Goal: Check status: Check status

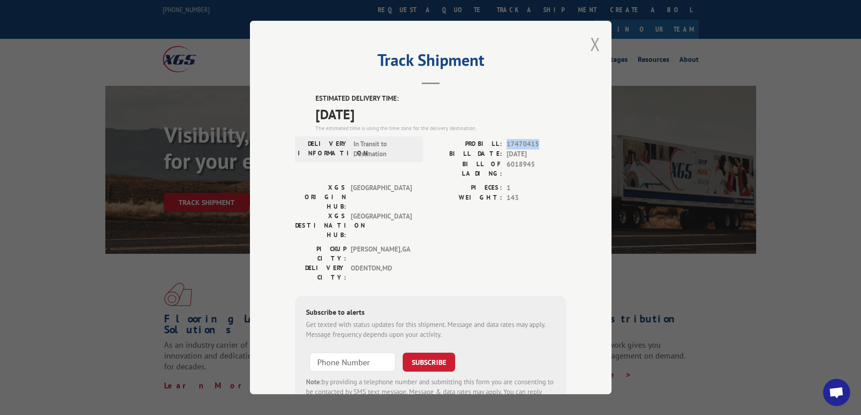
click at [592, 46] on button "Close modal" at bounding box center [595, 44] width 10 height 24
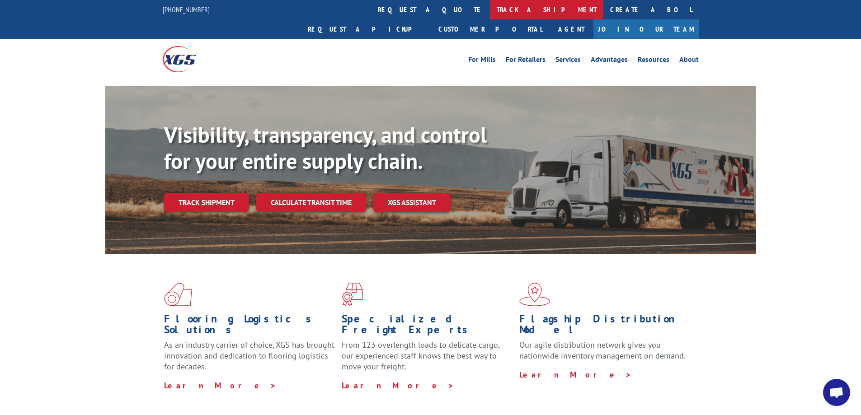
click at [490, 9] on link "track a shipment" at bounding box center [546, 9] width 113 height 19
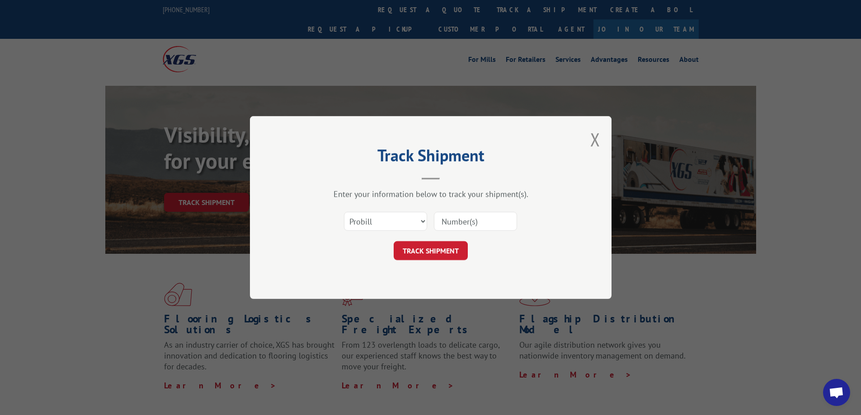
click at [475, 223] on input at bounding box center [475, 221] width 83 height 19
paste input "17468680"
type input "17468680"
click at [437, 252] on button "TRACK SHIPMENT" at bounding box center [431, 250] width 74 height 19
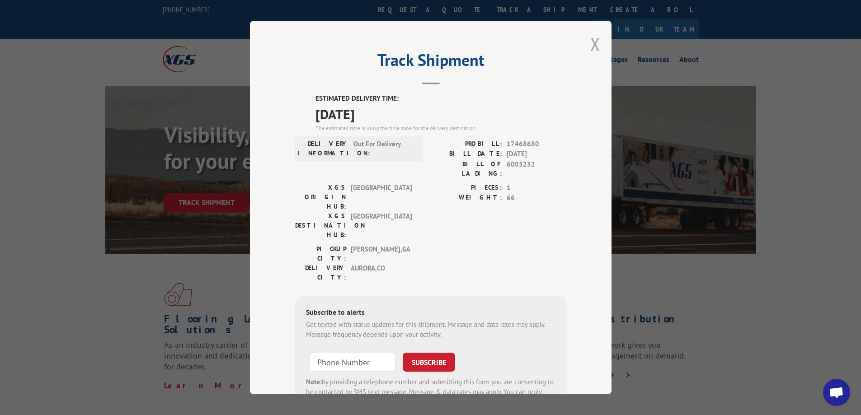
click at [594, 44] on button "Close modal" at bounding box center [595, 44] width 10 height 24
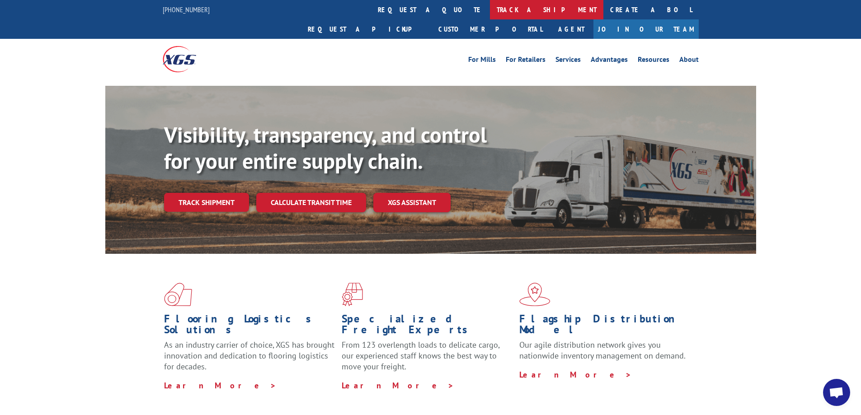
click at [490, 7] on link "track a shipment" at bounding box center [546, 9] width 113 height 19
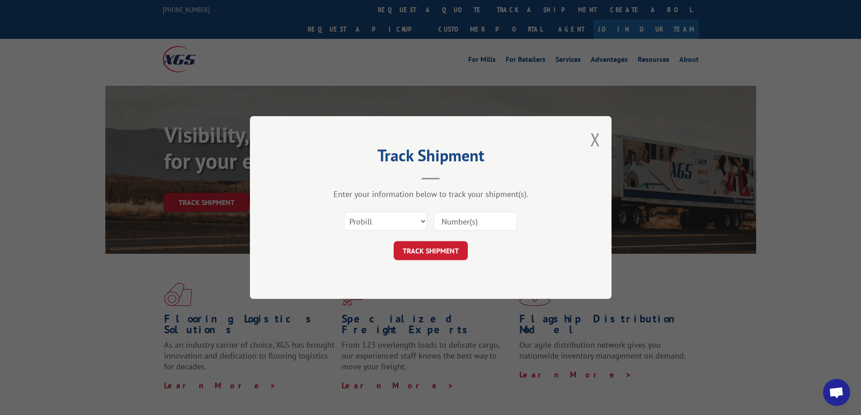
click at [473, 224] on input at bounding box center [475, 221] width 83 height 19
paste input "17469352"
type input "17469352"
click at [437, 251] on button "TRACK SHIPMENT" at bounding box center [431, 250] width 74 height 19
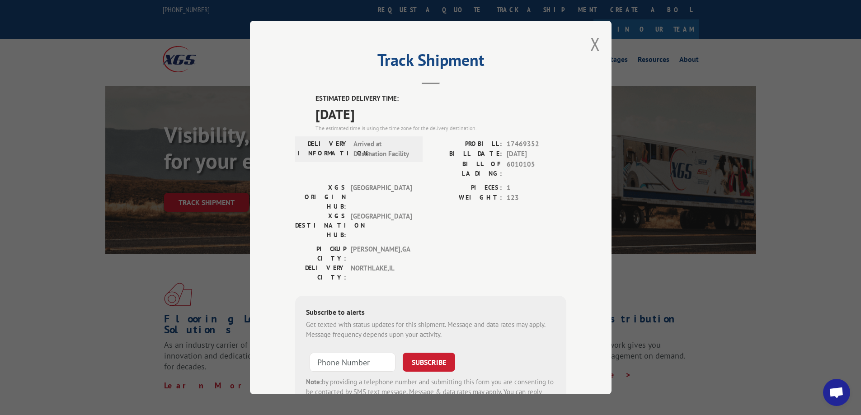
drag, startPoint x: 590, startPoint y: 44, endPoint x: 561, endPoint y: 38, distance: 29.5
click at [590, 44] on button "Close modal" at bounding box center [595, 44] width 10 height 24
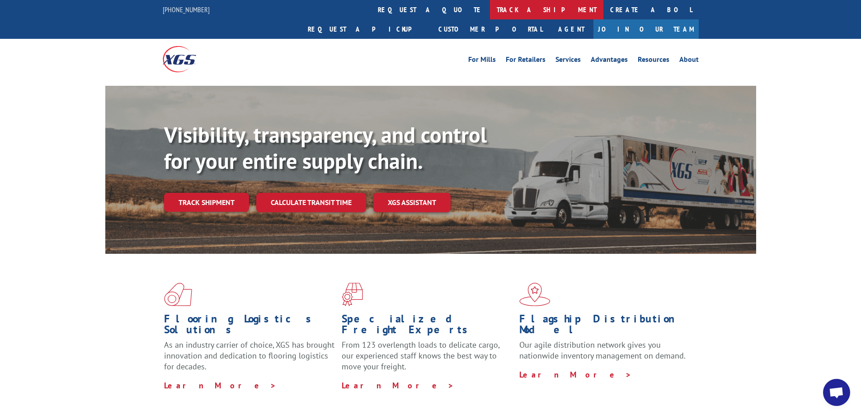
click at [490, 6] on link "track a shipment" at bounding box center [546, 9] width 113 height 19
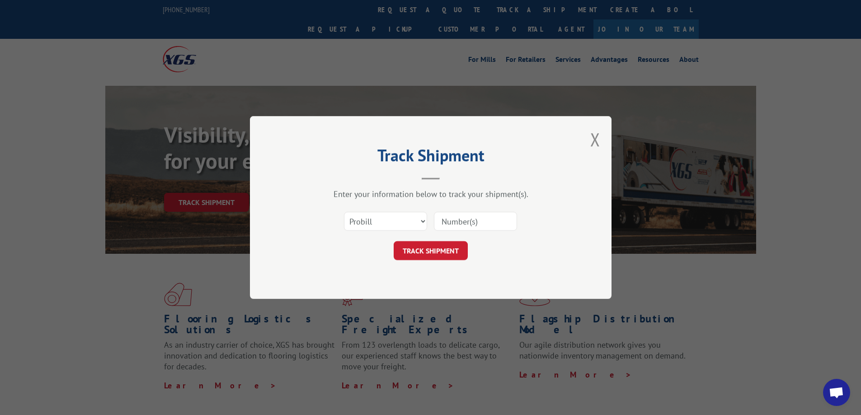
click at [455, 215] on input at bounding box center [475, 221] width 83 height 19
paste input "17469297"
type input "17469297"
click at [446, 253] on button "TRACK SHIPMENT" at bounding box center [431, 250] width 74 height 19
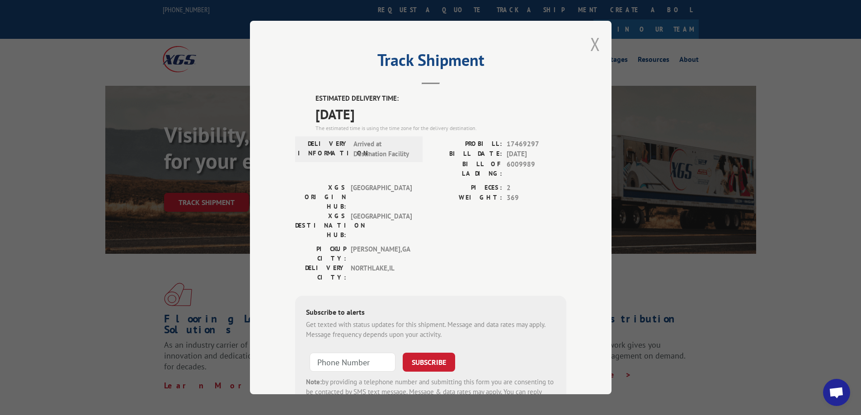
click at [594, 39] on button "Close modal" at bounding box center [595, 44] width 10 height 24
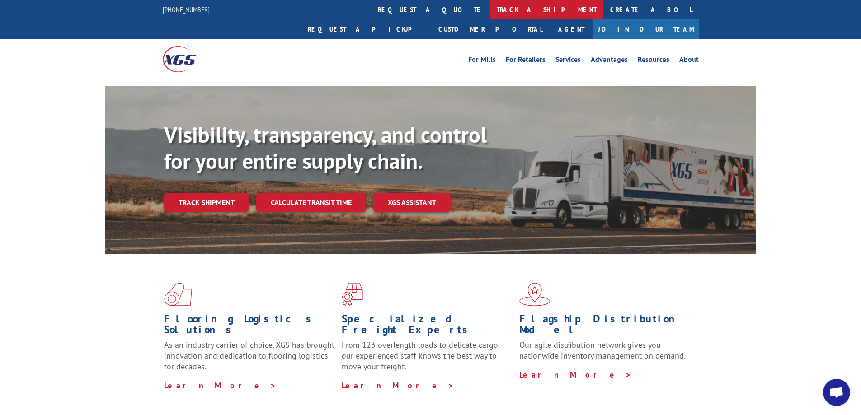
click at [490, 9] on link "track a shipment" at bounding box center [546, 9] width 113 height 19
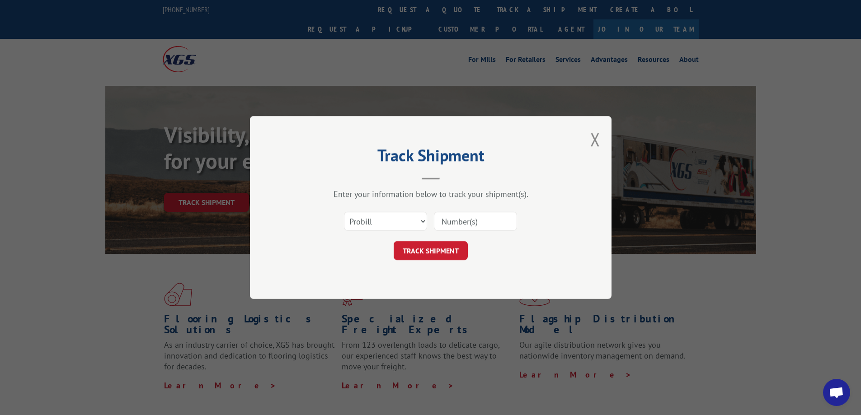
click at [470, 221] on input at bounding box center [475, 221] width 83 height 19
paste input "17469298"
type input "17469298"
click at [450, 257] on button "TRACK SHIPMENT" at bounding box center [431, 250] width 74 height 19
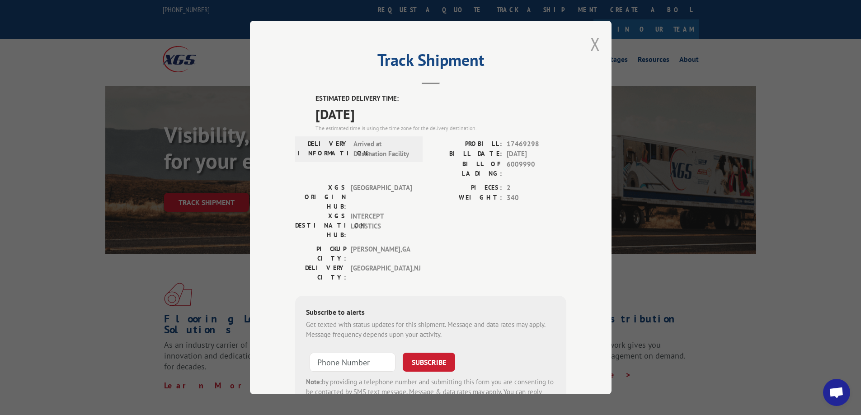
click at [590, 50] on button "Close modal" at bounding box center [595, 44] width 10 height 24
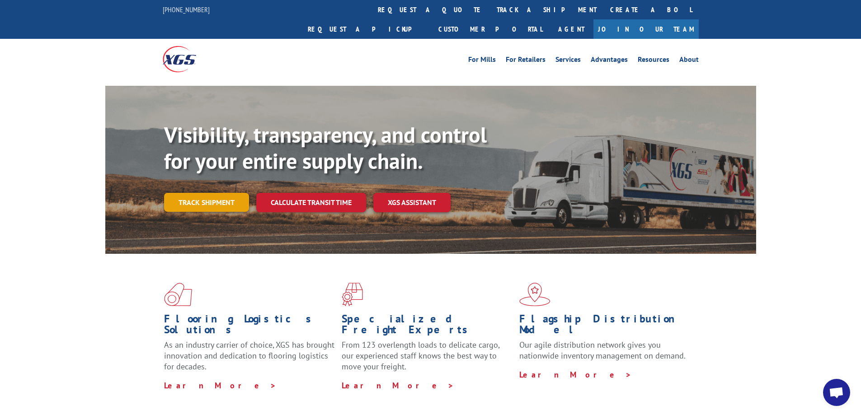
click at [230, 193] on link "Track shipment" at bounding box center [206, 202] width 85 height 19
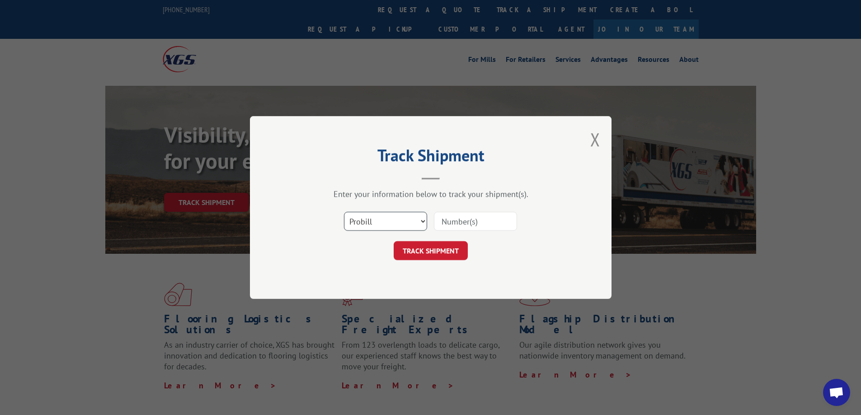
click at [377, 227] on select "Select category... Probill BOL PO" at bounding box center [385, 221] width 83 height 19
select select "po"
click at [344, 212] on select "Select category... Probill BOL PO" at bounding box center [385, 221] width 83 height 19
click at [460, 227] on input at bounding box center [475, 221] width 83 height 19
paste input "906830"
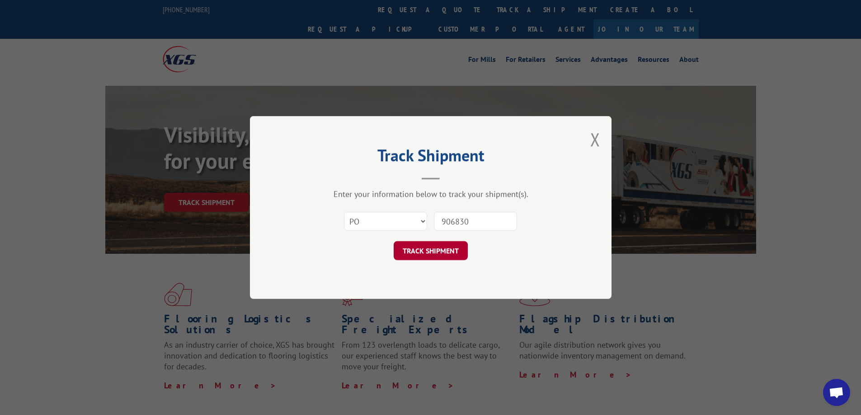
type input "906830"
click at [443, 255] on button "TRACK SHIPMENT" at bounding box center [431, 250] width 74 height 19
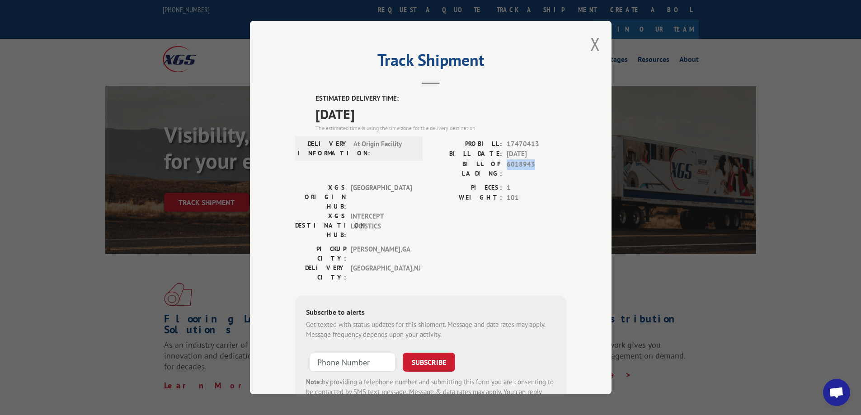
drag, startPoint x: 503, startPoint y: 164, endPoint x: 535, endPoint y: 164, distance: 32.1
click at [535, 164] on span "6018943" at bounding box center [537, 169] width 60 height 19
copy span "6018943"
drag, startPoint x: 504, startPoint y: 143, endPoint x: 542, endPoint y: 140, distance: 38.6
click at [542, 140] on span "17470413" at bounding box center [537, 144] width 60 height 10
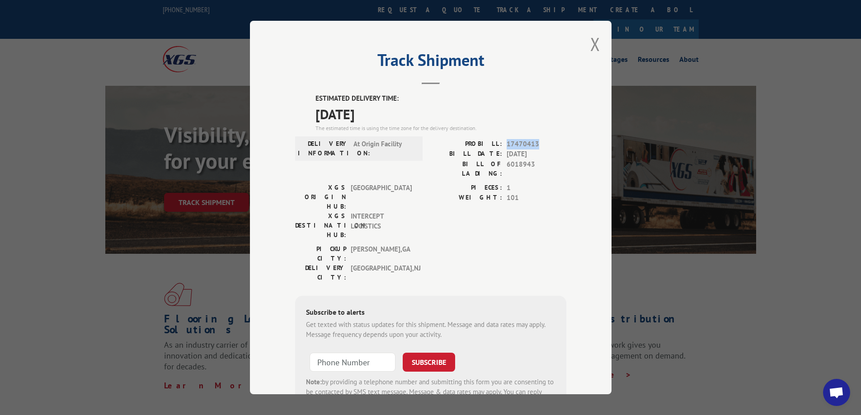
copy span "17470413"
click at [592, 43] on button "Close modal" at bounding box center [595, 44] width 10 height 24
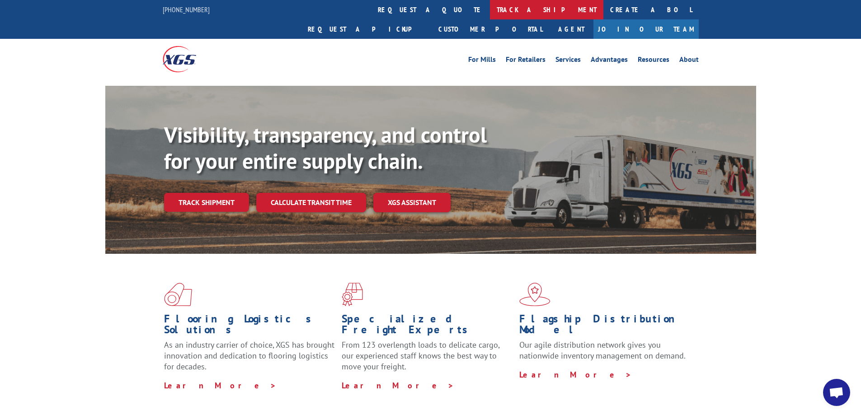
click at [490, 10] on link "track a shipment" at bounding box center [546, 9] width 113 height 19
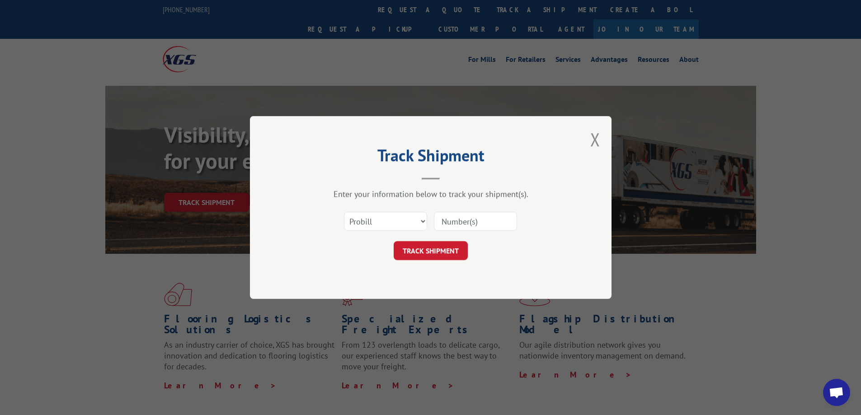
click at [487, 220] on input at bounding box center [475, 221] width 83 height 19
paste input "17470346"
type input "17470346"
click at [448, 252] on button "TRACK SHIPMENT" at bounding box center [431, 250] width 74 height 19
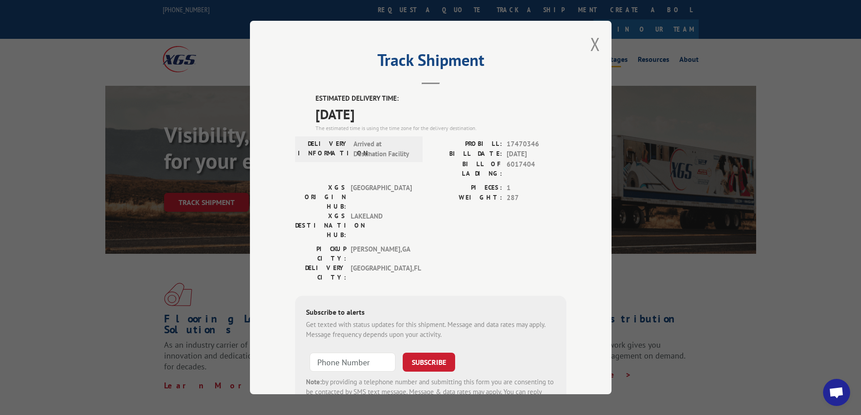
click at [590, 42] on button "Close modal" at bounding box center [595, 44] width 10 height 24
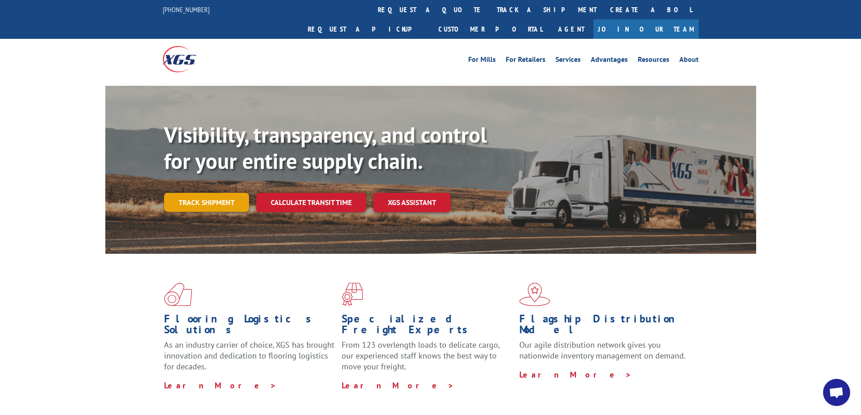
click at [233, 193] on link "Track shipment" at bounding box center [206, 202] width 85 height 19
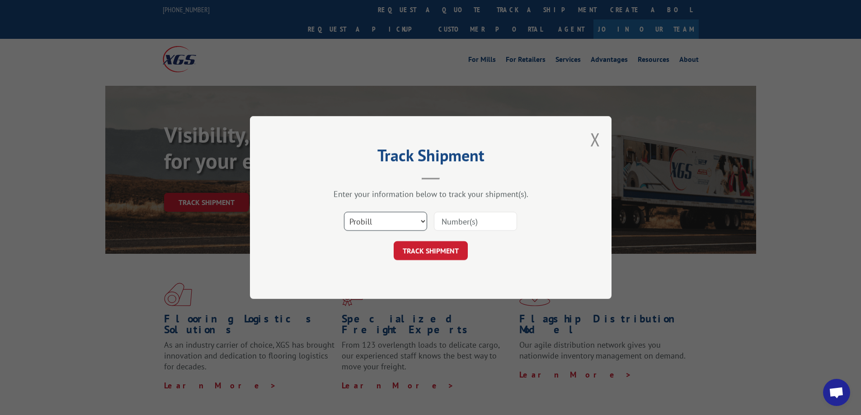
drag, startPoint x: 374, startPoint y: 219, endPoint x: 375, endPoint y: 224, distance: 5.1
click at [375, 218] on select "Select category... Probill BOL PO" at bounding box center [385, 221] width 83 height 19
select select "po"
click at [344, 212] on select "Select category... Probill BOL PO" at bounding box center [385, 221] width 83 height 19
click at [459, 222] on input at bounding box center [475, 221] width 83 height 19
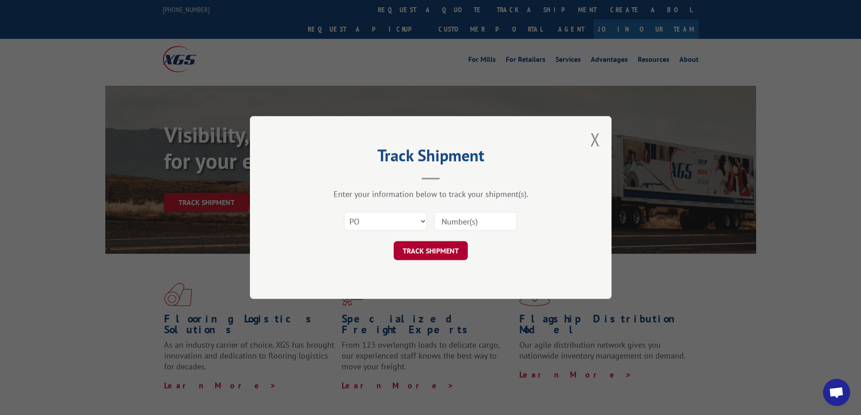
paste input "906833"
type input "906833"
click at [437, 254] on button "TRACK SHIPMENT" at bounding box center [431, 250] width 74 height 19
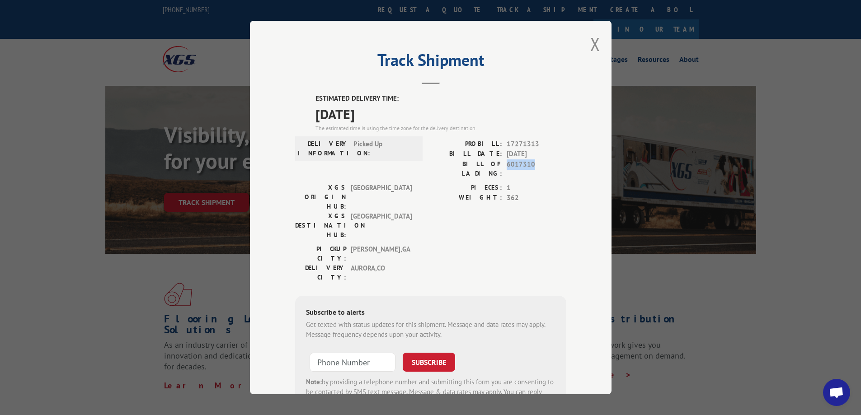
drag, startPoint x: 504, startPoint y: 167, endPoint x: 535, endPoint y: 170, distance: 31.4
click at [533, 170] on div "PROBILL: 17271313 BILL DATE: [DATE] BILL OF LADING: 6017310" at bounding box center [499, 161] width 136 height 44
copy span "6017310"
drag, startPoint x: 503, startPoint y: 145, endPoint x: 539, endPoint y: 143, distance: 35.7
click at [537, 144] on span "17271313" at bounding box center [537, 144] width 60 height 10
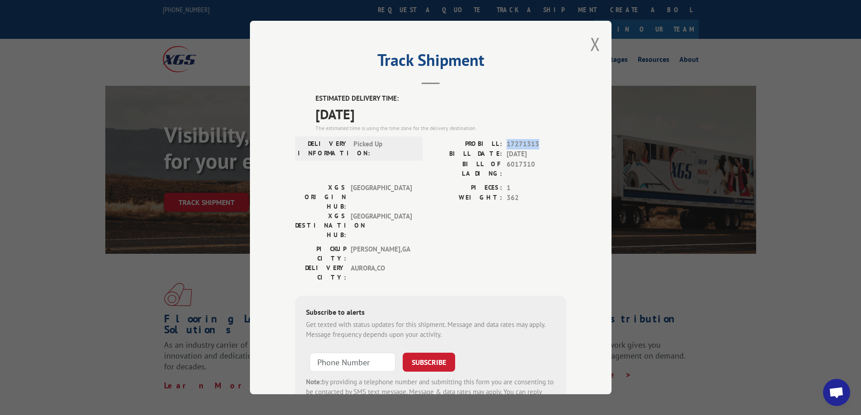
copy span "17271313"
click at [591, 46] on button "Close modal" at bounding box center [595, 44] width 10 height 24
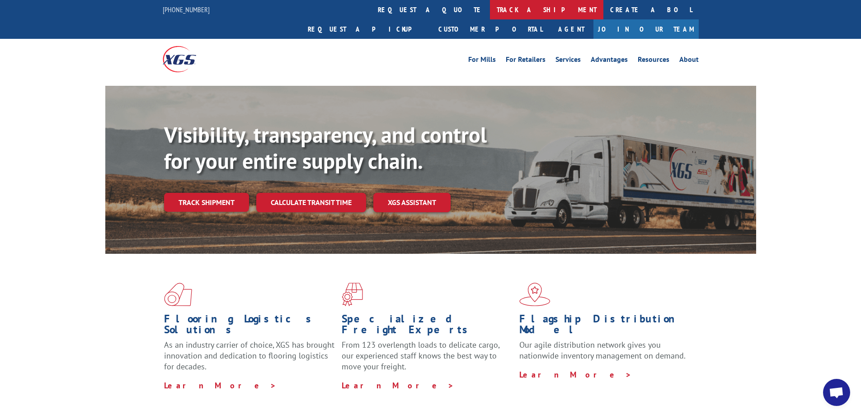
click at [490, 6] on link "track a shipment" at bounding box center [546, 9] width 113 height 19
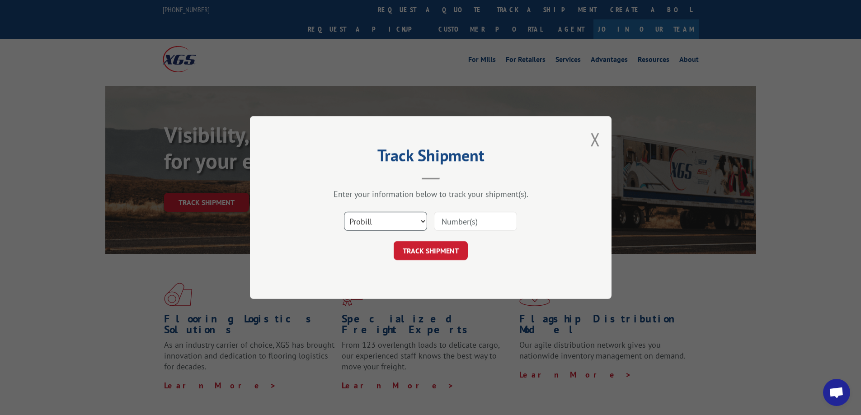
click at [380, 222] on select "Select category... Probill BOL PO" at bounding box center [385, 221] width 83 height 19
select select "po"
click at [344, 212] on select "Select category... Probill BOL PO" at bounding box center [385, 221] width 83 height 19
click at [443, 218] on input at bounding box center [475, 221] width 83 height 19
paste input "906840"
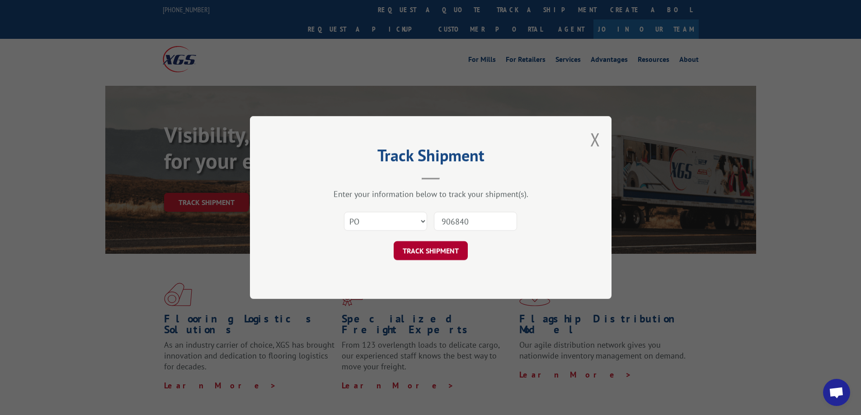
type input "906840"
click at [445, 251] on button "TRACK SHIPMENT" at bounding box center [431, 250] width 74 height 19
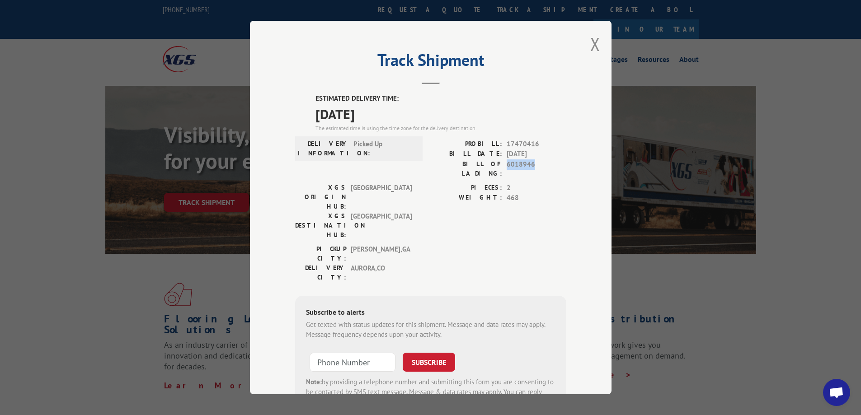
drag, startPoint x: 504, startPoint y: 168, endPoint x: 529, endPoint y: 172, distance: 25.6
click at [529, 172] on div "PROBILL: 17470416 BILL DATE: [DATE] BILL OF LADING: 6018946" at bounding box center [499, 161] width 136 height 44
copy span "6018946"
drag, startPoint x: 505, startPoint y: 143, endPoint x: 542, endPoint y: 143, distance: 37.5
click at [542, 143] on span "17470416" at bounding box center [537, 144] width 60 height 10
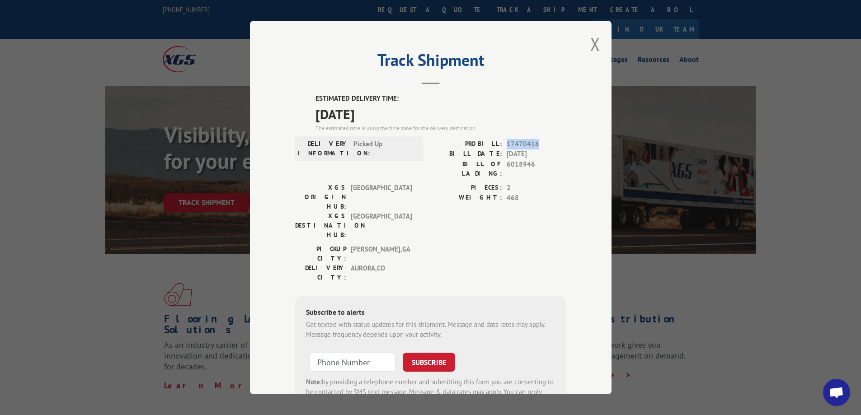
copy span "17470416"
click at [590, 47] on button "Close modal" at bounding box center [595, 44] width 10 height 24
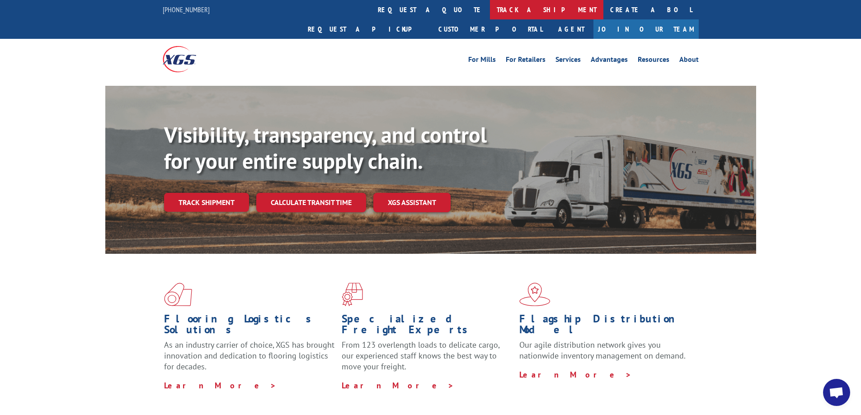
click at [490, 7] on link "track a shipment" at bounding box center [546, 9] width 113 height 19
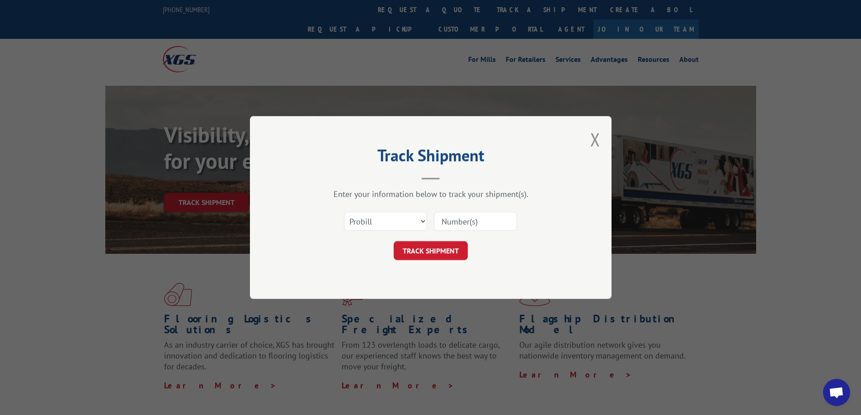
click at [447, 224] on input at bounding box center [475, 221] width 83 height 19
paste input "17228814"
type input "17228814"
click at [438, 256] on button "TRACK SHIPMENT" at bounding box center [431, 250] width 74 height 19
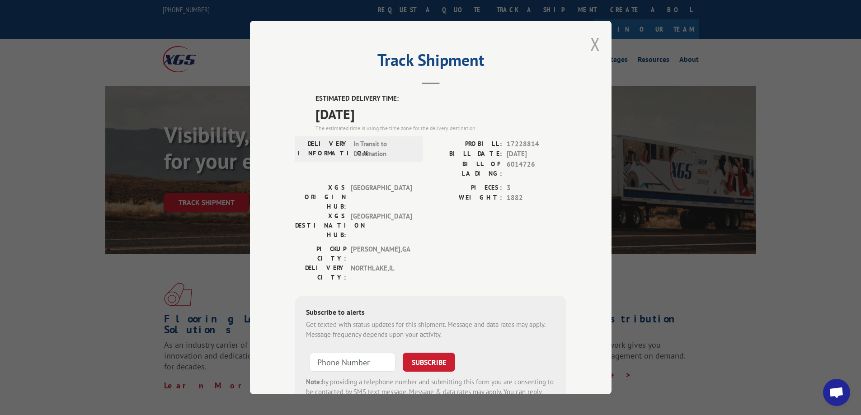
click at [593, 40] on button "Close modal" at bounding box center [595, 44] width 10 height 24
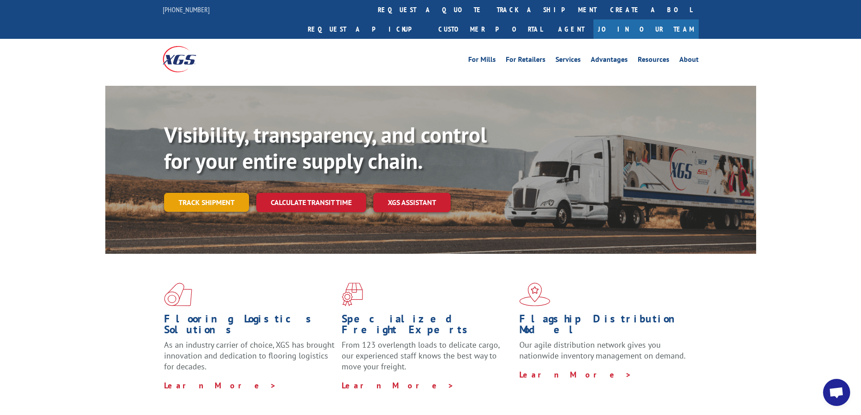
click at [218, 193] on link "Track shipment" at bounding box center [206, 202] width 85 height 19
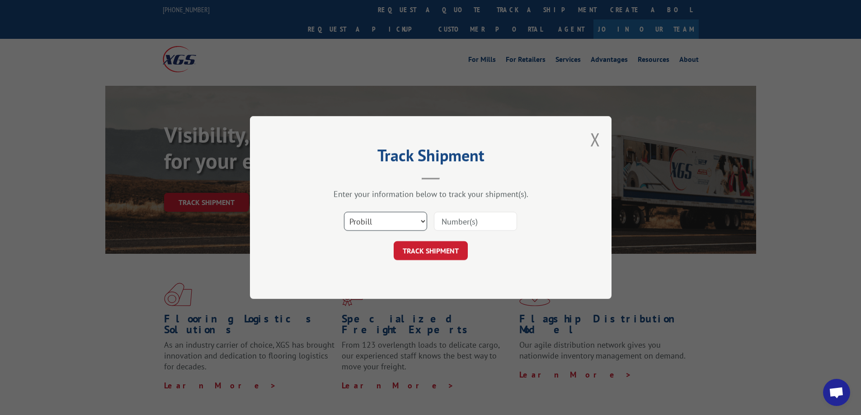
click at [380, 226] on select "Select category... Probill BOL PO" at bounding box center [385, 221] width 83 height 19
select select "po"
click at [344, 212] on select "Select category... Probill BOL PO" at bounding box center [385, 221] width 83 height 19
click at [465, 226] on input at bounding box center [475, 221] width 83 height 19
paste input "906872"
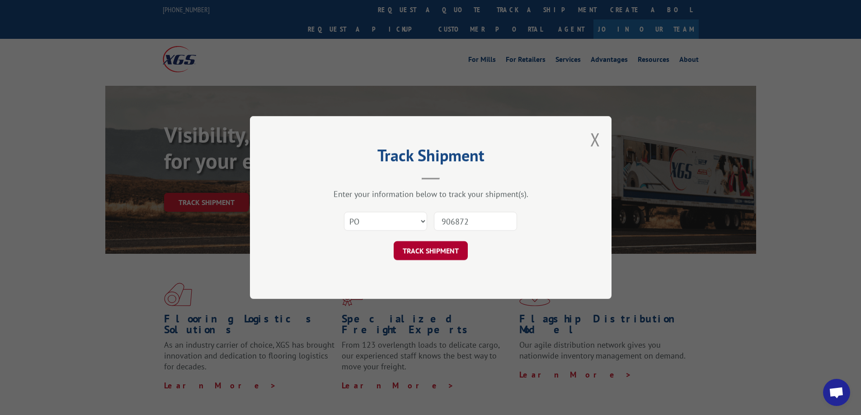
type input "906872"
click at [443, 259] on button "TRACK SHIPMENT" at bounding box center [431, 250] width 74 height 19
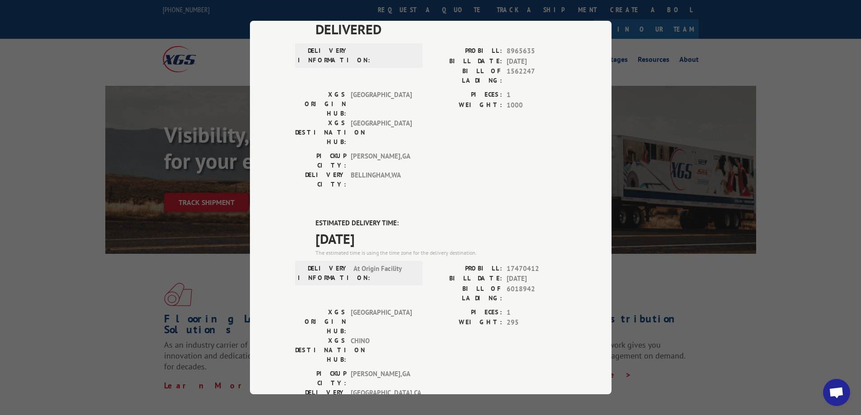
scroll to position [90, 0]
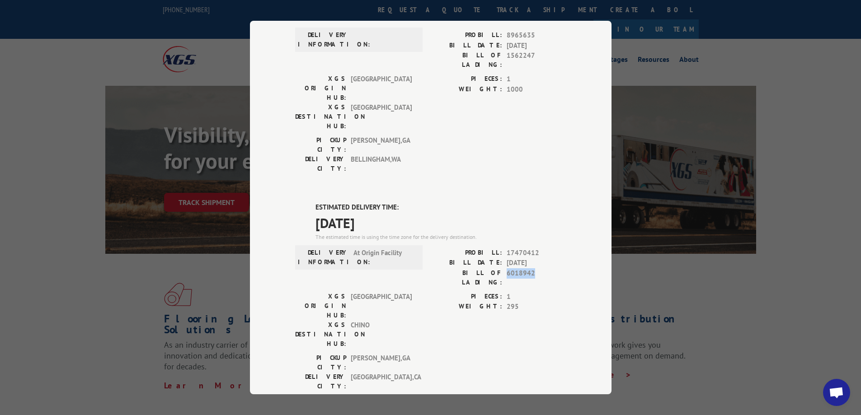
drag, startPoint x: 503, startPoint y: 219, endPoint x: 533, endPoint y: 220, distance: 29.4
click at [531, 268] on span "6018942" at bounding box center [537, 277] width 60 height 19
copy span "6018942"
drag, startPoint x: 504, startPoint y: 199, endPoint x: 542, endPoint y: 196, distance: 38.1
click at [542, 248] on span "17470412" at bounding box center [537, 253] width 60 height 10
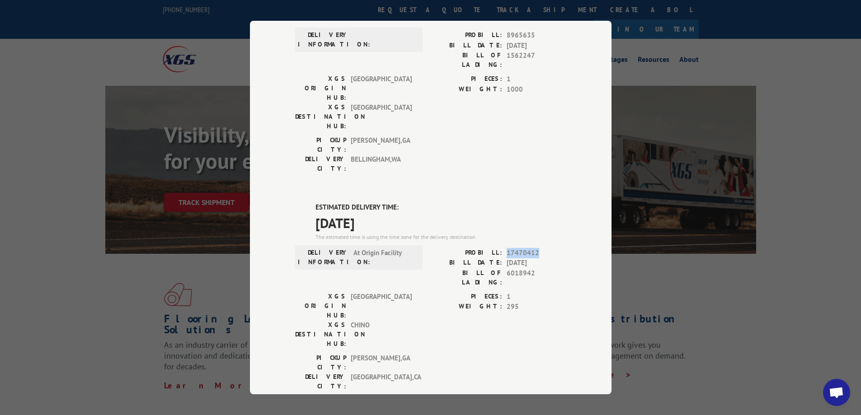
copy span "17470412"
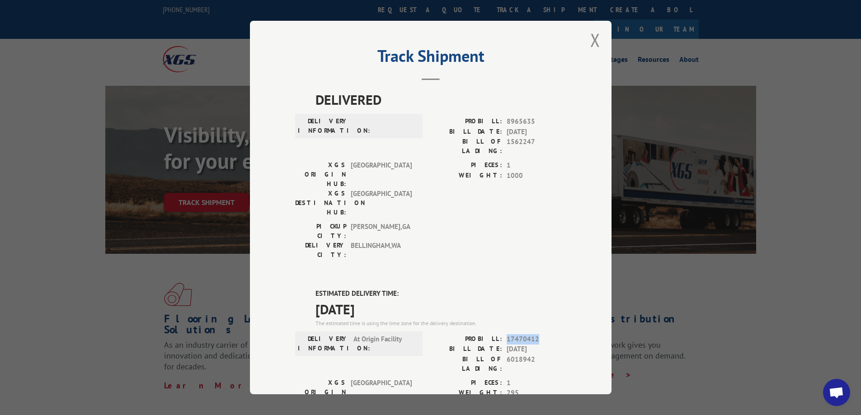
scroll to position [0, 0]
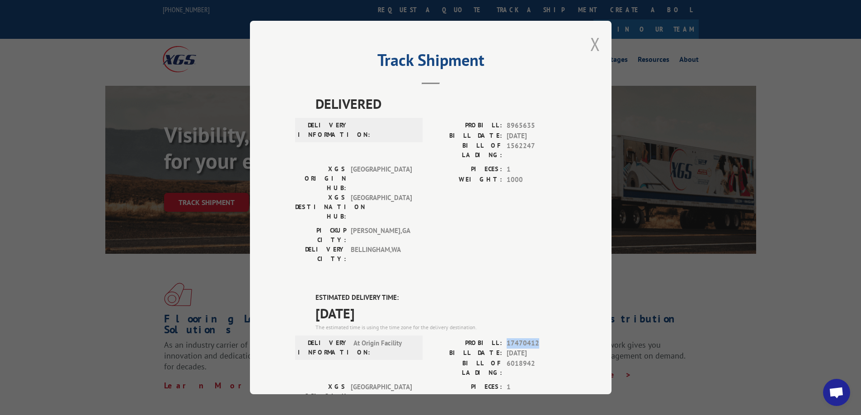
click at [592, 42] on button "Close modal" at bounding box center [595, 44] width 10 height 24
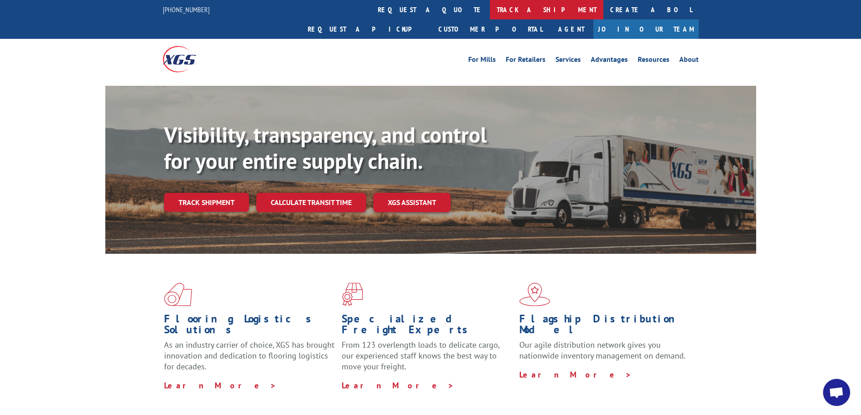
click at [490, 13] on link "track a shipment" at bounding box center [546, 9] width 113 height 19
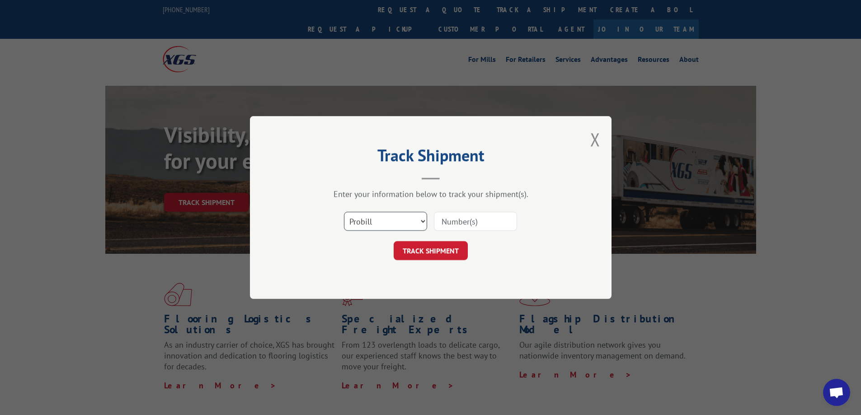
click at [409, 220] on select "Select category... Probill BOL PO" at bounding box center [385, 221] width 83 height 19
select select "po"
click at [344, 212] on select "Select category... Probill BOL PO" at bounding box center [385, 221] width 83 height 19
click at [471, 219] on input at bounding box center [475, 221] width 83 height 19
paste input "906898"
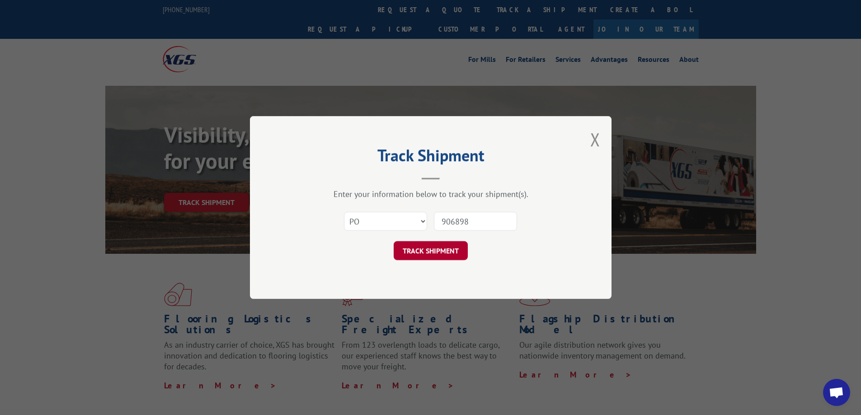
type input "906898"
click at [449, 252] on button "TRACK SHIPMENT" at bounding box center [431, 250] width 74 height 19
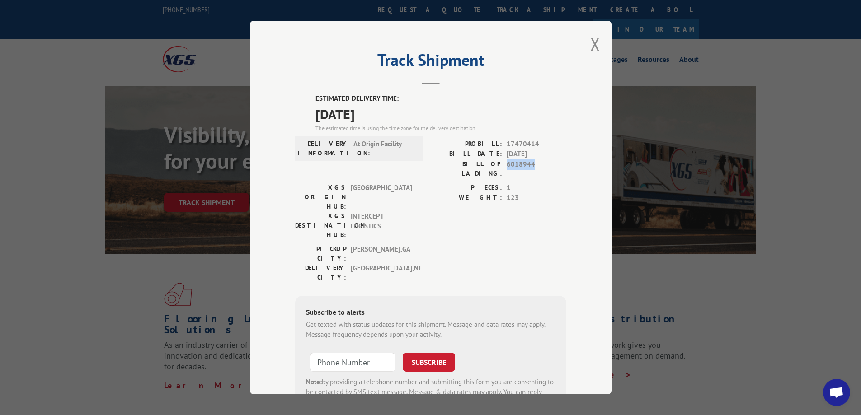
drag, startPoint x: 504, startPoint y: 162, endPoint x: 535, endPoint y: 166, distance: 31.9
click at [535, 166] on span "6018944" at bounding box center [537, 169] width 60 height 19
copy span "6018944"
drag, startPoint x: 503, startPoint y: 146, endPoint x: 538, endPoint y: 141, distance: 35.2
click at [538, 141] on span "17470414" at bounding box center [537, 144] width 60 height 10
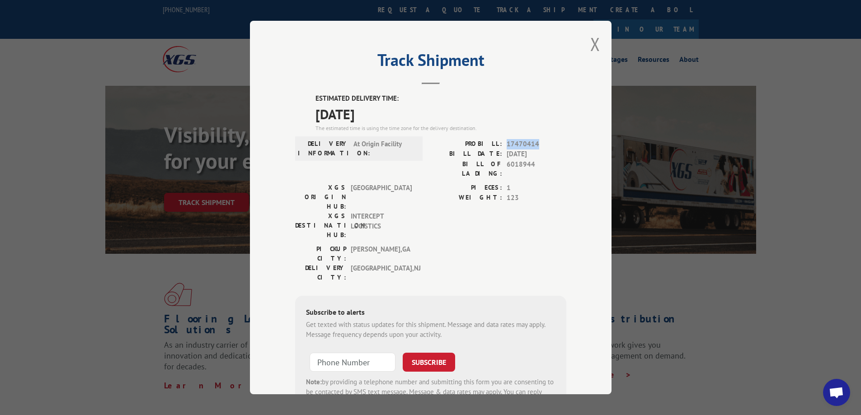
copy span "17470414"
